Goal: Find specific page/section: Find specific page/section

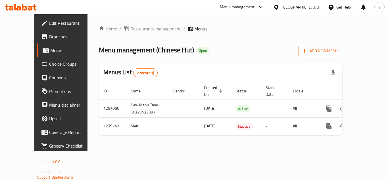
click at [306, 6] on div "United Arab Emirates" at bounding box center [299, 7] width 37 height 6
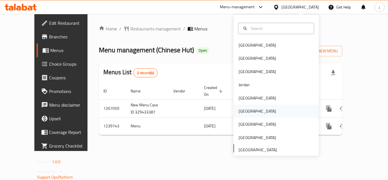
click at [238, 110] on div "[GEOGRAPHIC_DATA]" at bounding box center [256, 111] width 37 height 6
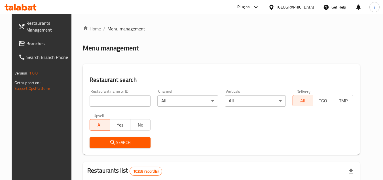
click at [26, 41] on span "Branches" at bounding box center [48, 43] width 45 height 7
